Goal: Task Accomplishment & Management: Manage account settings

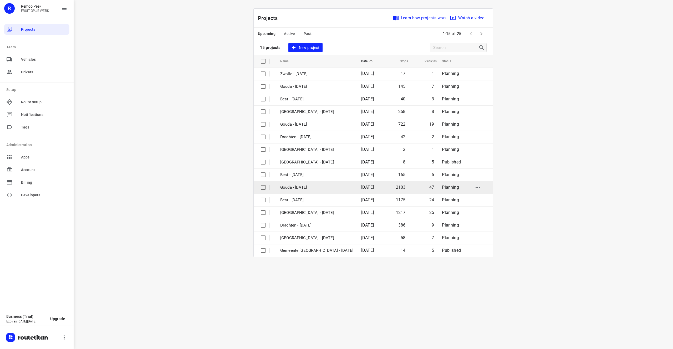
click at [320, 191] on td "Gouda - [DATE]" at bounding box center [316, 187] width 82 height 13
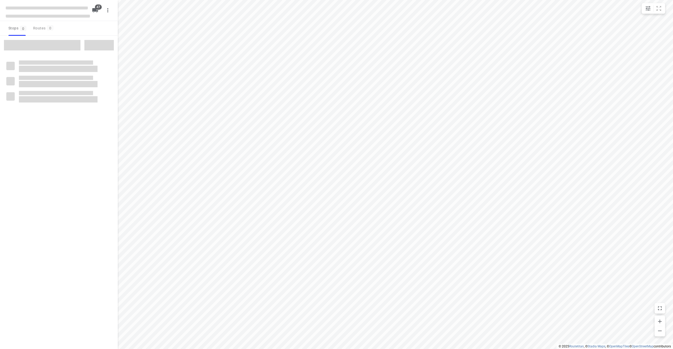
checkbox input "true"
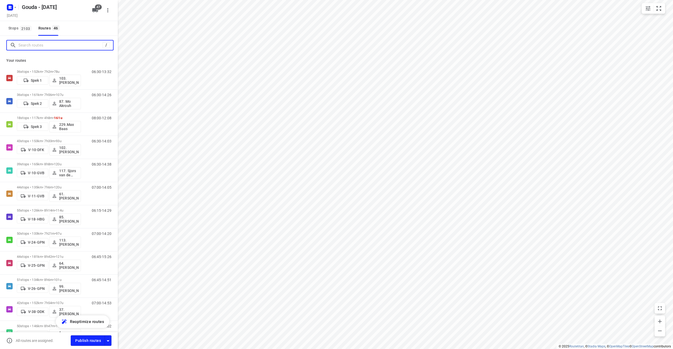
click at [41, 44] on input "Search routes" at bounding box center [60, 45] width 84 height 8
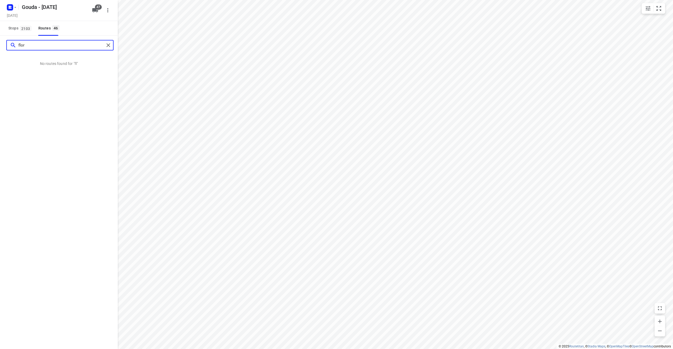
type input "flora"
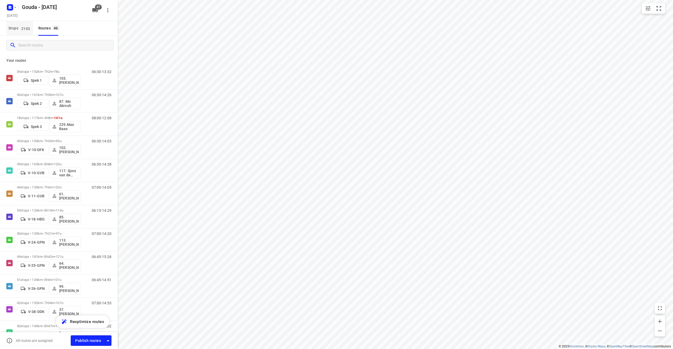
click at [21, 25] on span "Stops 2103" at bounding box center [20, 28] width 25 height 7
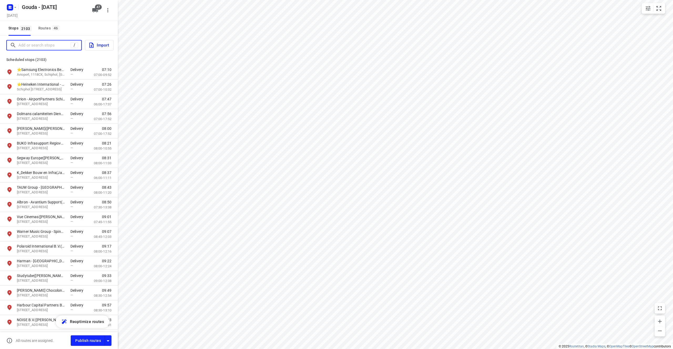
click at [33, 42] on input "Add or search stops" at bounding box center [44, 45] width 52 height 8
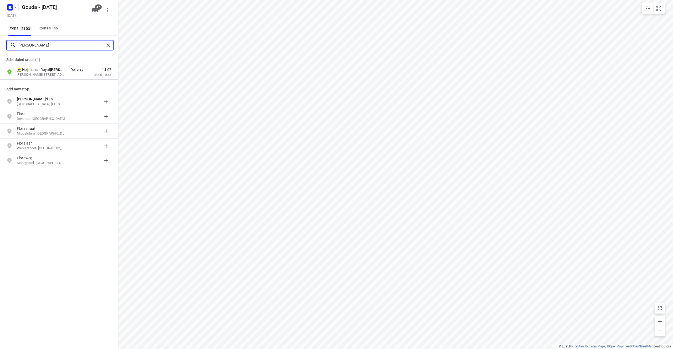
type input "flora holland"
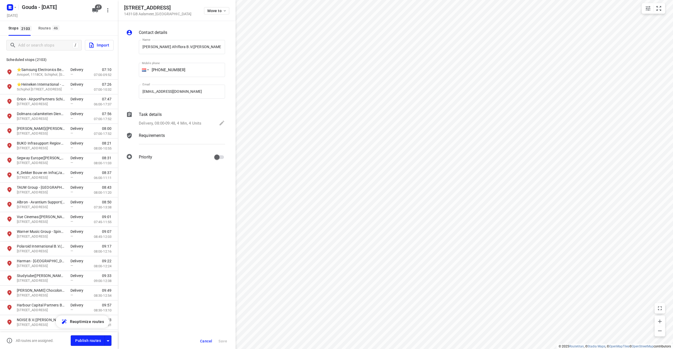
click at [143, 9] on h5 "[STREET_ADDRESS]" at bounding box center [158, 8] width 68 height 6
click at [160, 6] on h5 "[STREET_ADDRESS]" at bounding box center [158, 8] width 68 height 6
drag, startPoint x: 165, startPoint y: 6, endPoint x: 150, endPoint y: 9, distance: 14.7
click at [150, 9] on h5 "[STREET_ADDRESS]" at bounding box center [158, 8] width 68 height 6
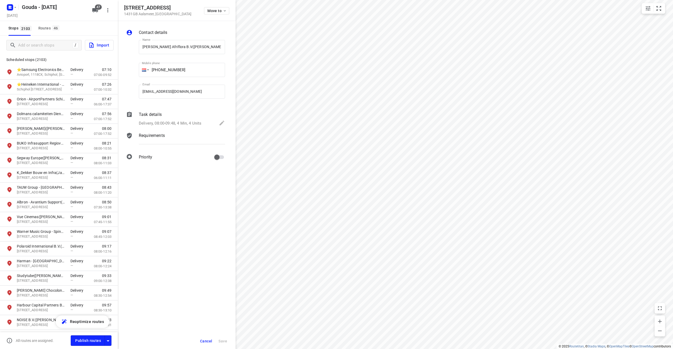
click at [141, 9] on h5 "[STREET_ADDRESS]" at bounding box center [158, 8] width 68 height 6
copy h5 "Legmeerdijk"
click at [53, 41] on input "Add or search stops" at bounding box center [44, 45] width 52 height 8
paste input "Legmeerdijk"
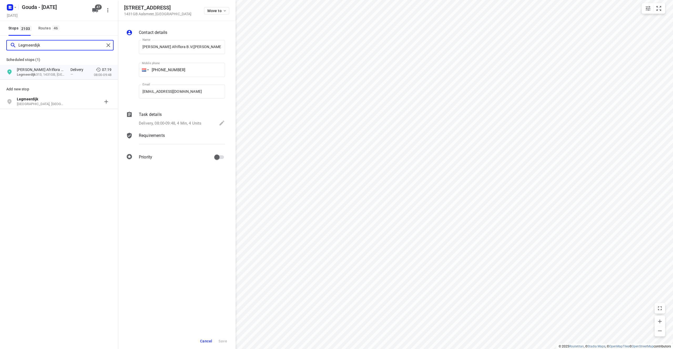
type input "Legmeerdijk"
click at [186, 120] on p "Delivery, 08:00-09:48, 4 Min, 4 Units" at bounding box center [170, 123] width 63 height 6
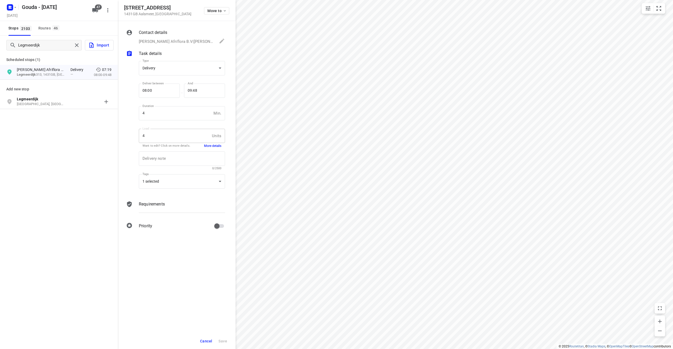
click at [214, 144] on button "More details" at bounding box center [212, 146] width 17 height 4
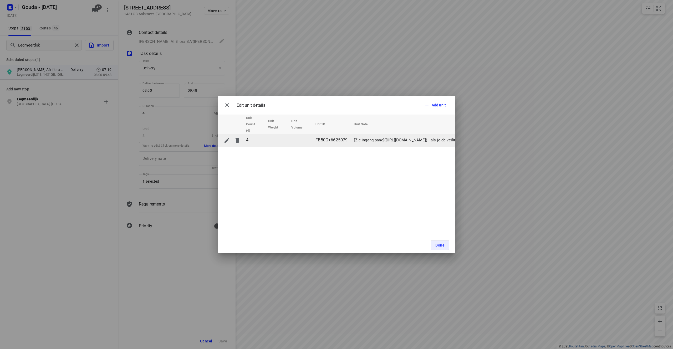
click at [228, 139] on icon "button" at bounding box center [227, 140] width 6 height 6
drag, startPoint x: 353, startPoint y: 140, endPoint x: 485, endPoint y: 141, distance: 132.0
click at [485, 141] on div "Edit unit details Add unit Unit Count (4) Unit Weight Unit Volume Unit ID Unit …" at bounding box center [336, 174] width 673 height 349
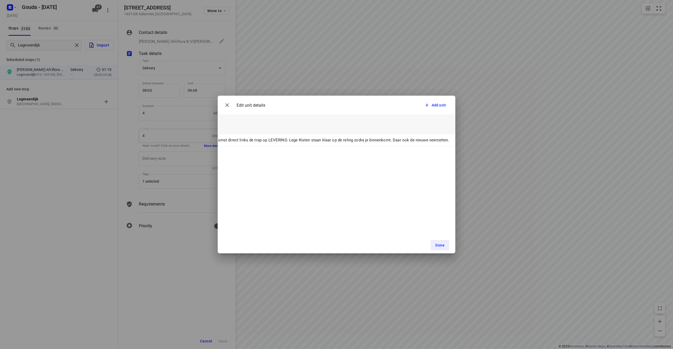
copy table "Unit Count (4) Unit Weight Unit Volume Unit ID Unit Note 4 FB50G+6625079"
click at [271, 79] on div "Edit unit details Add unit Unit Count (4) Unit Weight Unit Volume Unit ID Unit …" at bounding box center [336, 174] width 673 height 349
click at [442, 244] on span "Done" at bounding box center [439, 245] width 9 height 4
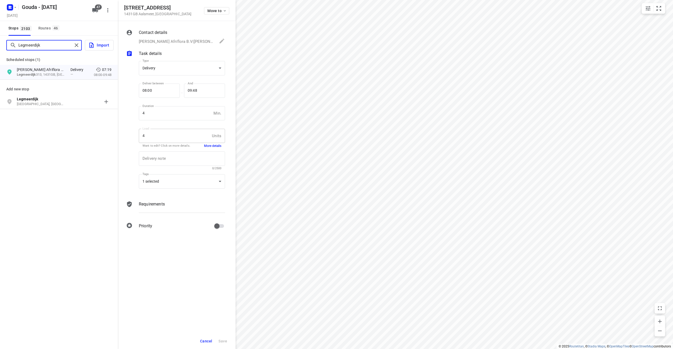
click at [31, 45] on input "Legmeerdijk" at bounding box center [45, 45] width 54 height 8
click at [31, 45] on input "Legmeerdijk" at bounding box center [61, 45] width 86 height 8
click at [14, 7] on icon "button" at bounding box center [15, 7] width 4 height 4
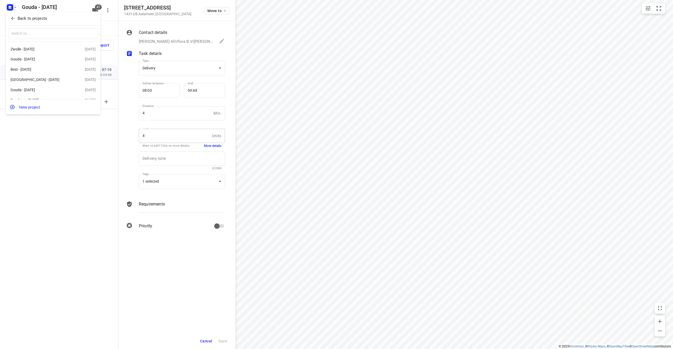
click at [11, 17] on icon "button" at bounding box center [12, 18] width 5 height 5
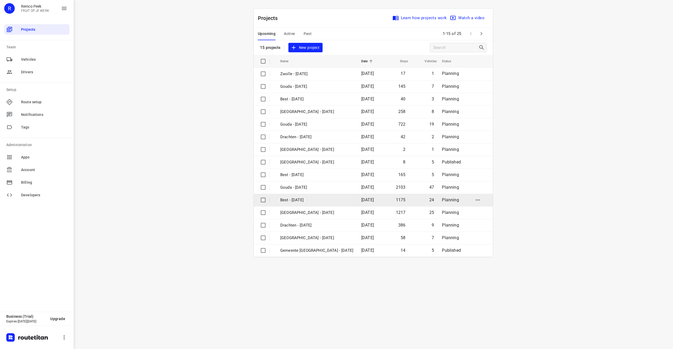
click at [326, 202] on p "Best - [DATE]" at bounding box center [316, 200] width 73 height 6
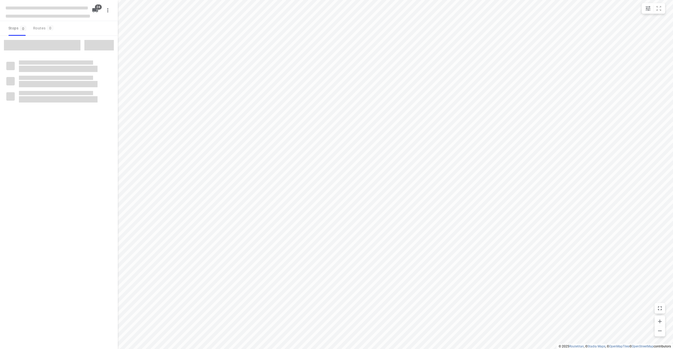
checkbox input "true"
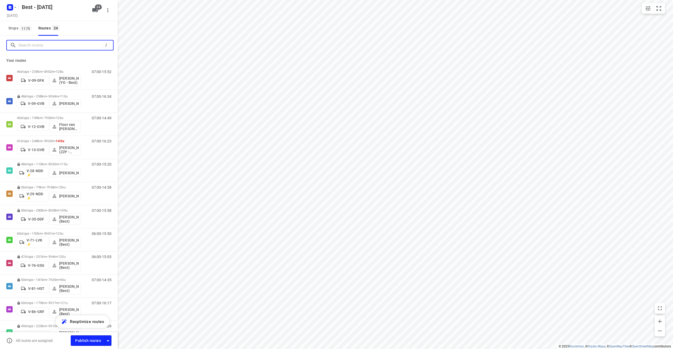
click at [38, 44] on input "Search routes" at bounding box center [60, 45] width 84 height 8
paste input "Legmeerdijk"
type input "Legmeerdijk"
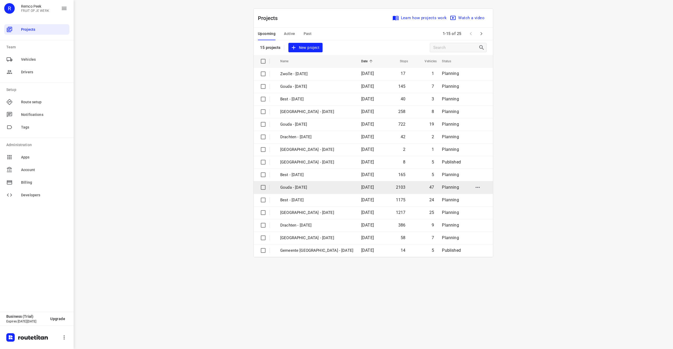
click at [317, 187] on p "Gouda - [DATE]" at bounding box center [316, 188] width 73 height 6
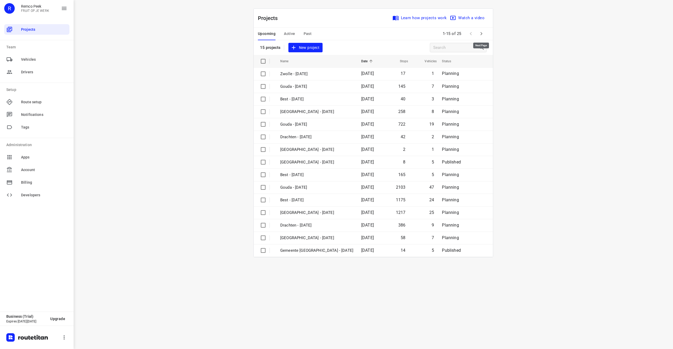
click at [480, 35] on icon "button" at bounding box center [481, 34] width 6 height 6
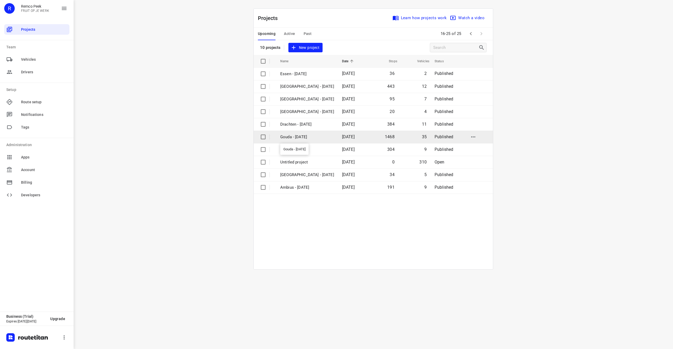
click at [321, 136] on p "Gouda - [DATE]" at bounding box center [307, 137] width 54 height 6
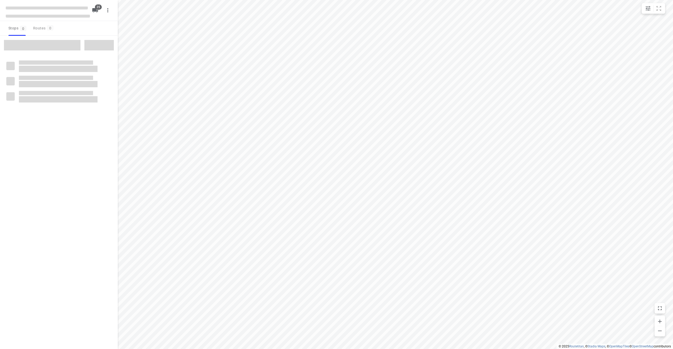
checkbox input "true"
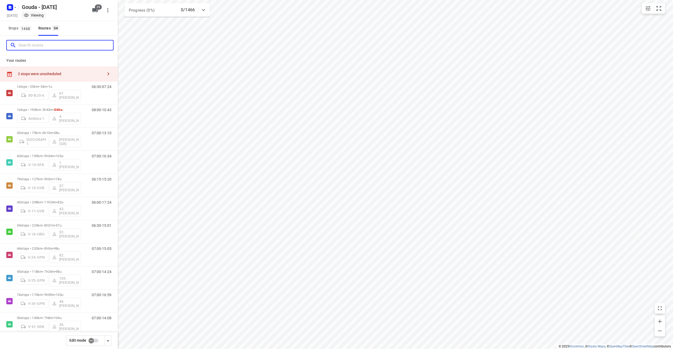
click at [38, 43] on input "Search routes" at bounding box center [65, 45] width 95 height 8
paste input "Legmeerdijk"
type input "Legmeerdijk"
click at [76, 108] on p "1 stops • 190km • 2h43m • 340u" at bounding box center [49, 110] width 64 height 4
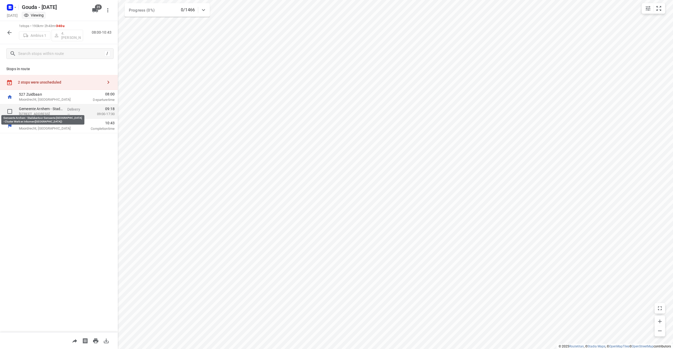
click at [49, 110] on p "Gemeente Arnhem - Stadskantoor Gemeente [GEOGRAPHIC_DATA] - Cluster Werk en Ink…" at bounding box center [41, 108] width 44 height 5
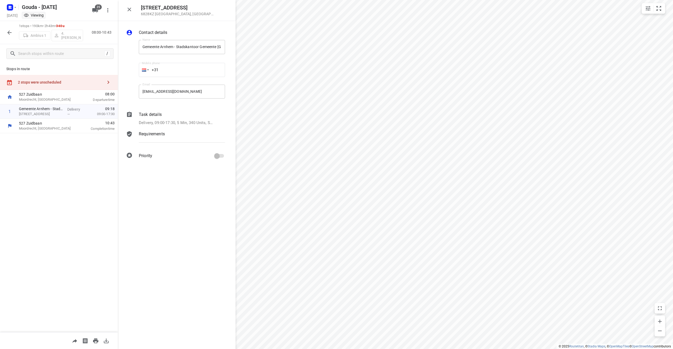
click at [189, 120] on p "Delivery, 09:00-17:30, 5 Min, 340 Units, Startdatum [DATE]. Welkom bij een nieu…" at bounding box center [176, 123] width 75 height 6
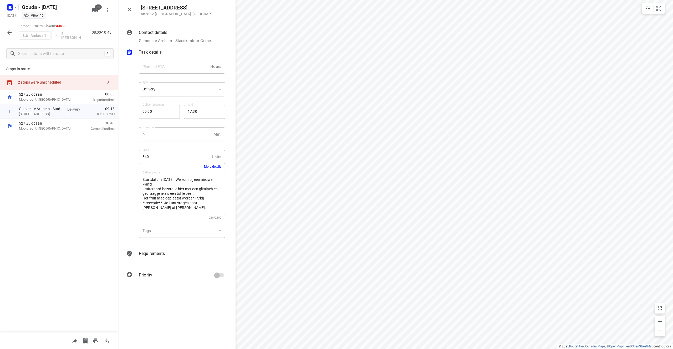
click at [143, 175] on div "Startdatum [DATE]. Welkom bij een nieuwe klant! Fruiteraard bezorg je hier met …" at bounding box center [182, 194] width 86 height 43
click at [152, 176] on div "Startdatum [DATE]. Welkom bij een nieuwe klant! Fruiteraard bezorg je hier met …" at bounding box center [182, 194] width 86 height 43
click at [212, 165] on button "More details" at bounding box center [212, 167] width 17 height 4
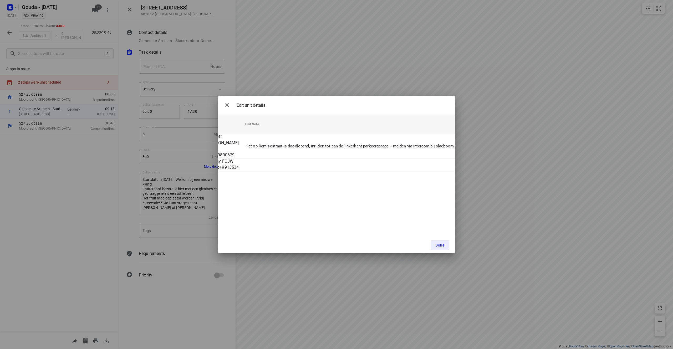
scroll to position [0, 67]
click at [439, 241] on button "Done" at bounding box center [440, 245] width 18 height 10
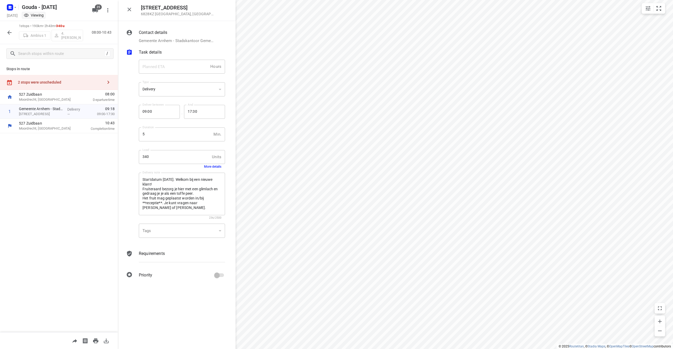
click at [13, 29] on button "button" at bounding box center [9, 32] width 11 height 11
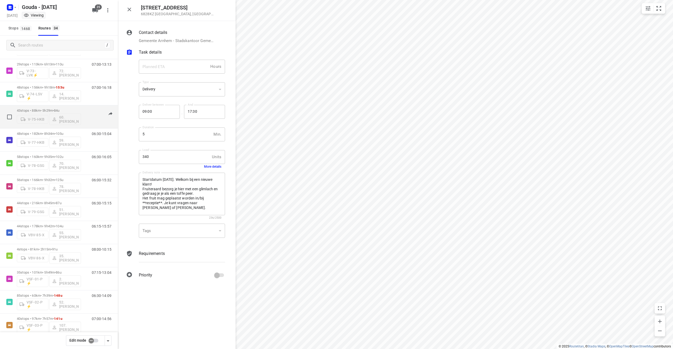
scroll to position [541, 0]
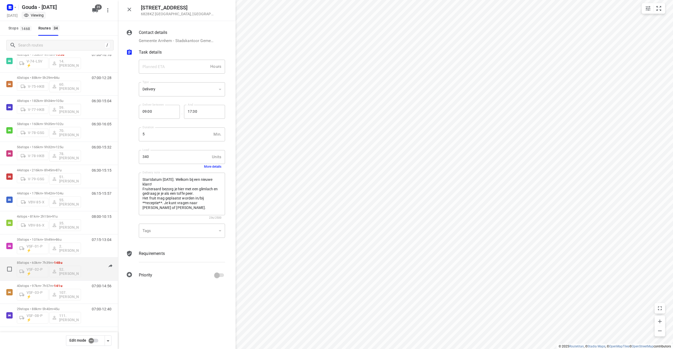
click at [90, 270] on div "06:30-14:09" at bounding box center [98, 270] width 26 height 19
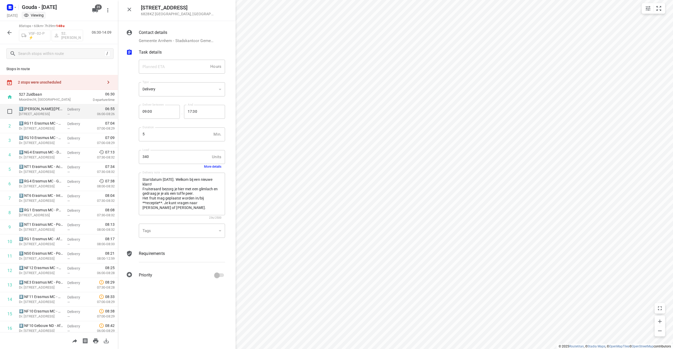
click at [48, 111] on p "3️⃣ [PERSON_NAME]([PERSON_NAME])" at bounding box center [41, 108] width 44 height 5
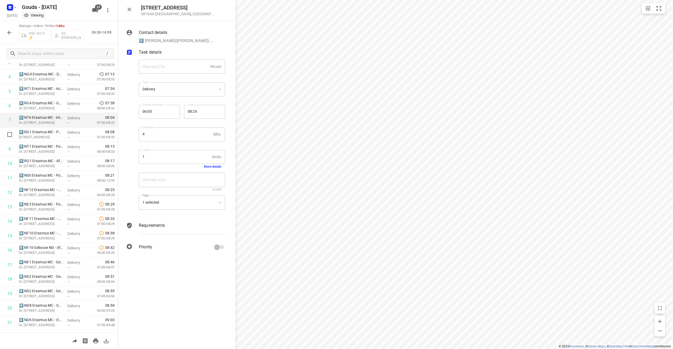
scroll to position [0, 0]
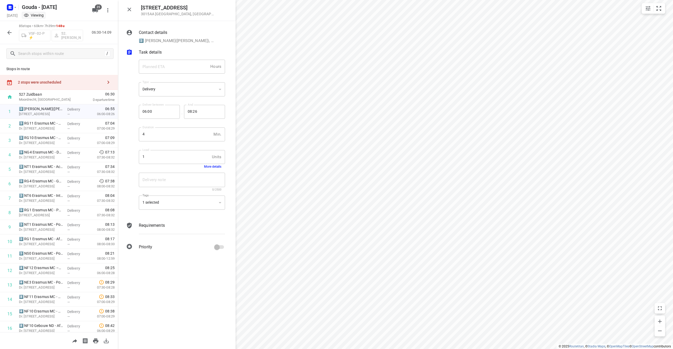
click at [211, 166] on button "More details" at bounding box center [212, 167] width 17 height 4
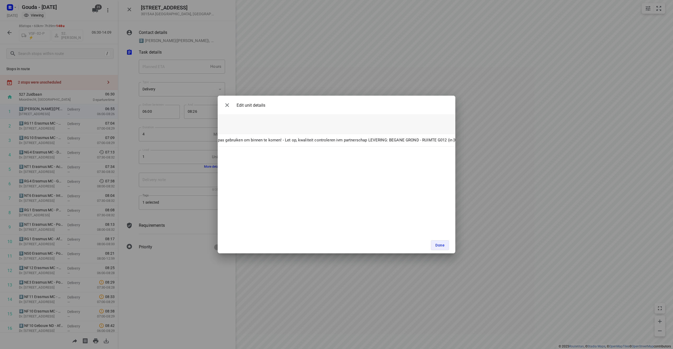
scroll to position [0, 430]
click at [436, 246] on span "Done" at bounding box center [439, 245] width 9 height 4
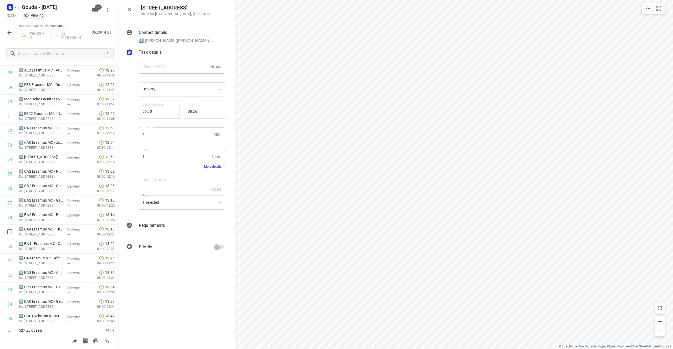
scroll to position [1016, 0]
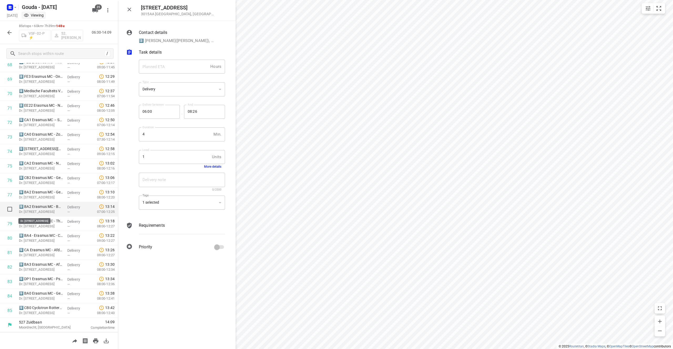
click at [55, 213] on p "Dr. [STREET_ADDRESS]" at bounding box center [41, 211] width 44 height 5
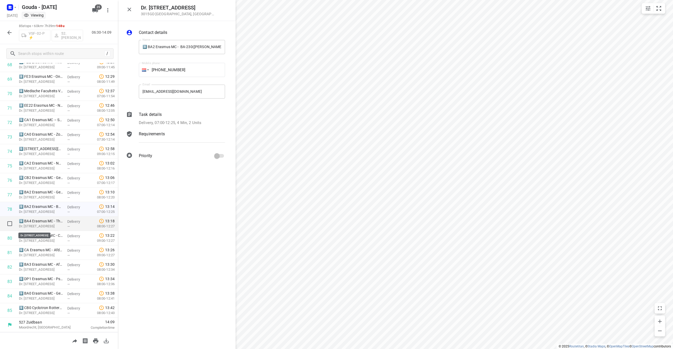
click at [56, 227] on p "Dr. [STREET_ADDRESS]" at bounding box center [41, 226] width 44 height 5
click at [58, 240] on p "Dr. [STREET_ADDRESS]" at bounding box center [41, 240] width 44 height 5
drag, startPoint x: 191, startPoint y: 119, endPoint x: 197, endPoint y: 122, distance: 6.8
click at [191, 119] on div "Task details Delivery, 09:00-12:27, 4 Min, 1 Unit" at bounding box center [182, 118] width 88 height 17
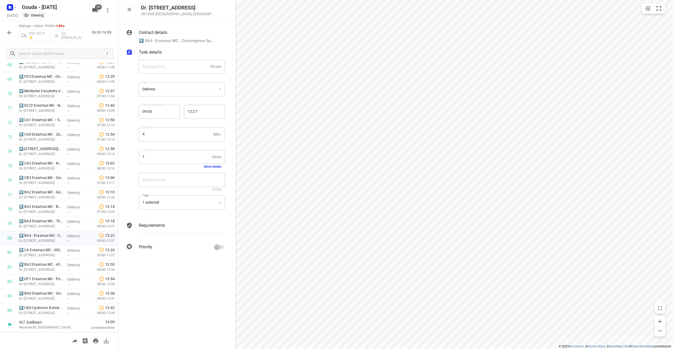
click at [214, 165] on button "More details" at bounding box center [212, 167] width 17 height 4
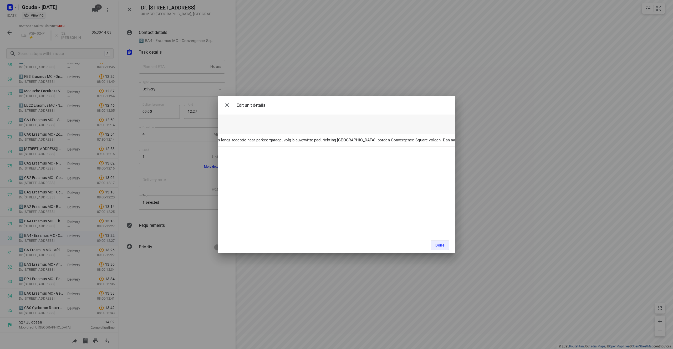
scroll to position [0, 184]
click at [228, 103] on icon "button" at bounding box center [227, 105] width 6 height 6
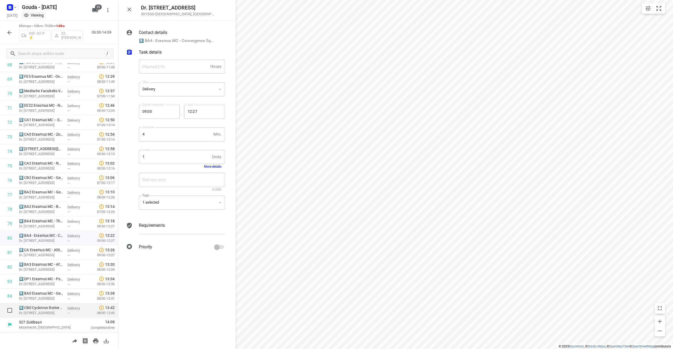
click at [76, 308] on p "Delivery" at bounding box center [76, 308] width 19 height 5
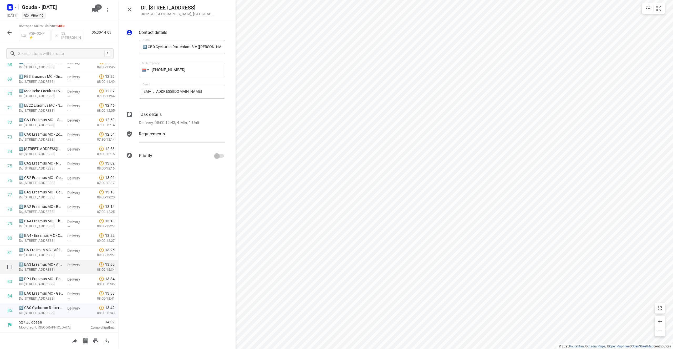
click at [76, 265] on p "Delivery" at bounding box center [76, 264] width 19 height 5
click at [73, 278] on p "Delivery" at bounding box center [76, 279] width 19 height 5
click at [70, 293] on p "Delivery" at bounding box center [76, 293] width 19 height 5
click at [131, 8] on icon "button" at bounding box center [129, 9] width 6 height 6
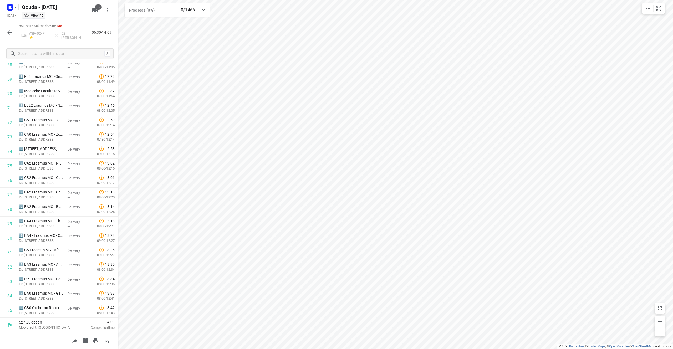
click at [14, 31] on button "button" at bounding box center [9, 32] width 11 height 11
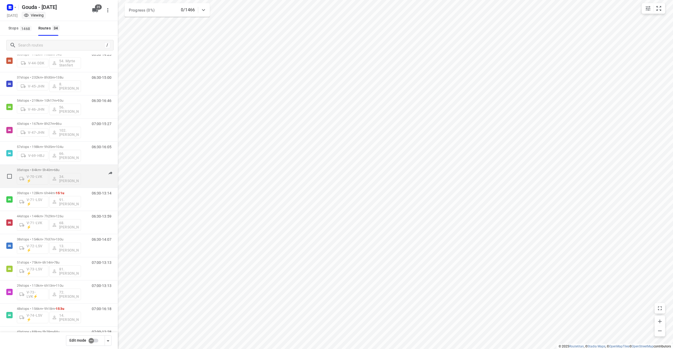
scroll to position [325, 0]
